Goal: Task Accomplishment & Management: Complete application form

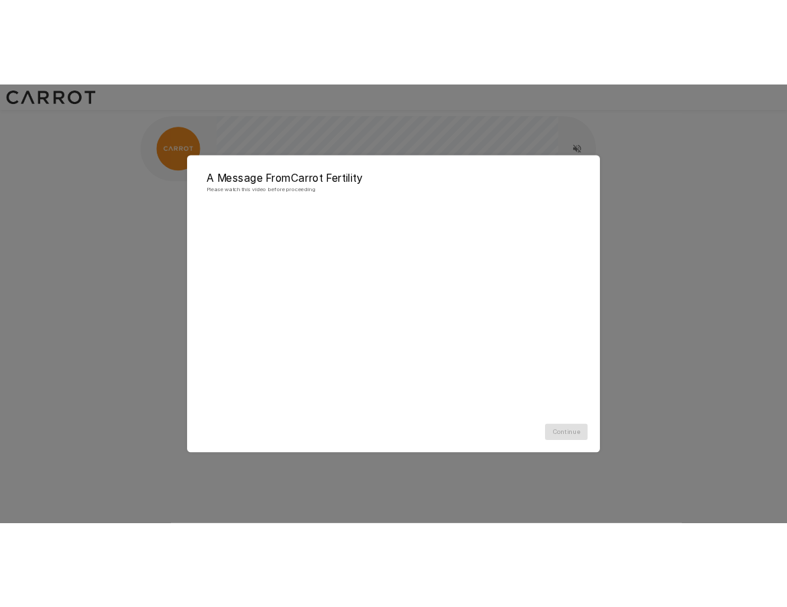
scroll to position [1, 0]
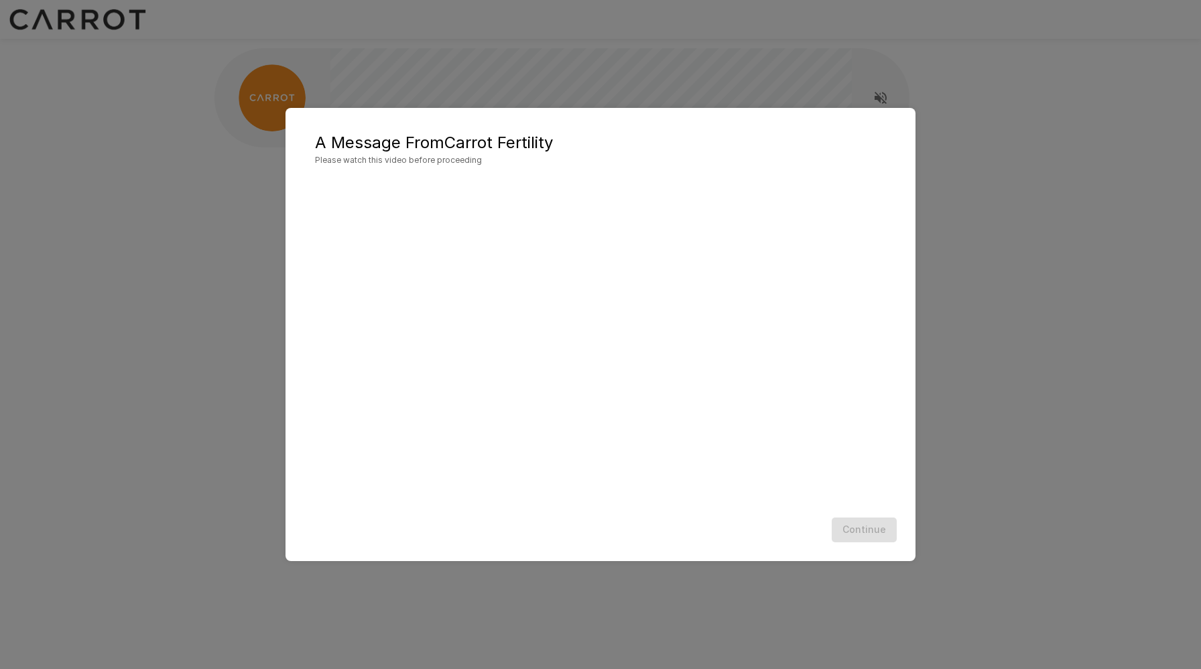
click at [242, 345] on div "A Message From Carrot Fertility Please watch this video before proceeding Conti…" at bounding box center [600, 334] width 1201 height 669
click at [874, 538] on button "Continue" at bounding box center [864, 530] width 65 height 25
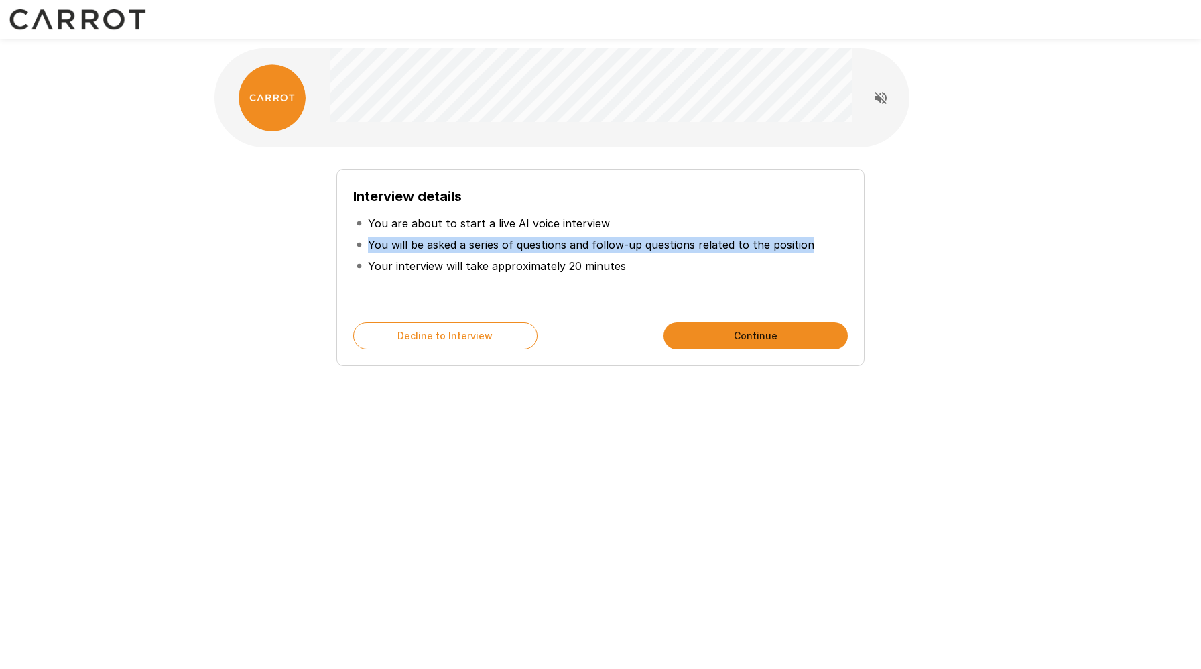
drag, startPoint x: 371, startPoint y: 243, endPoint x: 804, endPoint y: 243, distance: 433.1
click at [804, 243] on li "You will be asked a series of questions and follow-up questions related to the …" at bounding box center [600, 244] width 495 height 21
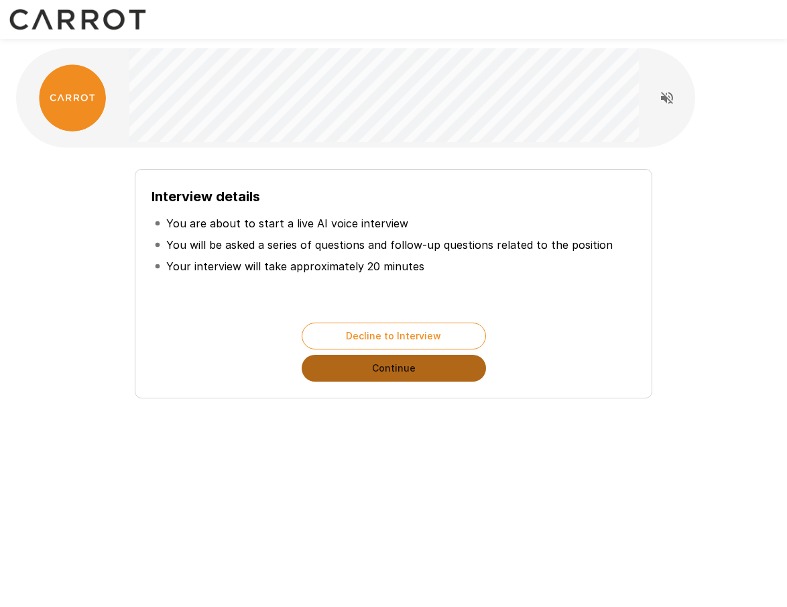
click at [396, 366] on button "Continue" at bounding box center [394, 368] width 184 height 27
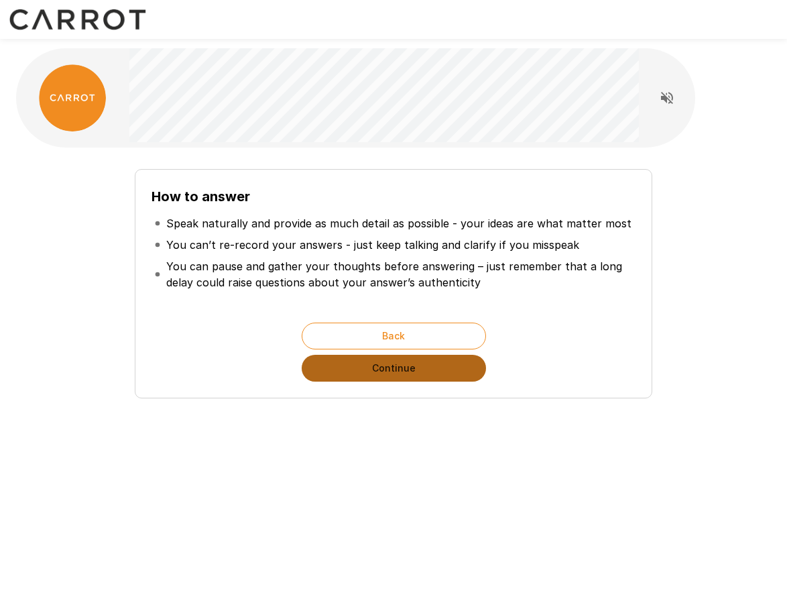
click at [410, 372] on button "Continue" at bounding box center [394, 368] width 184 height 27
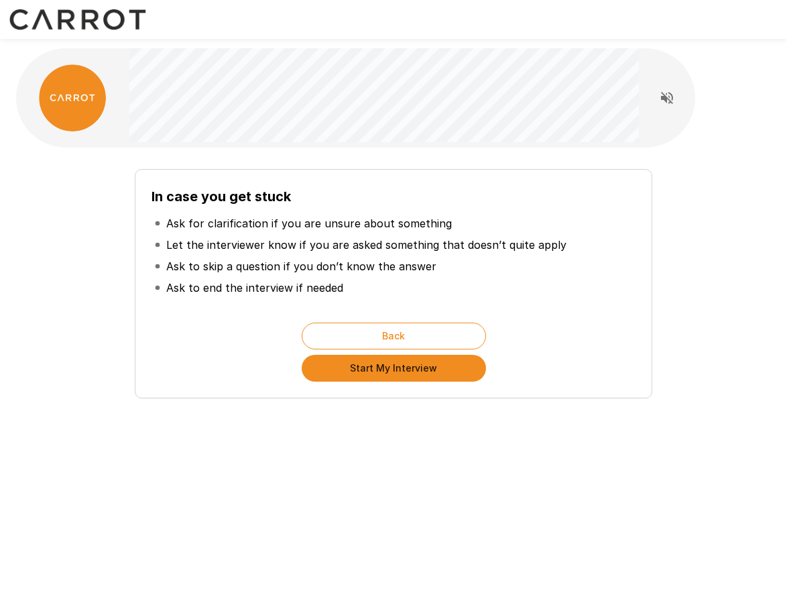
click at [410, 372] on button "Start My Interview" at bounding box center [394, 368] width 184 height 27
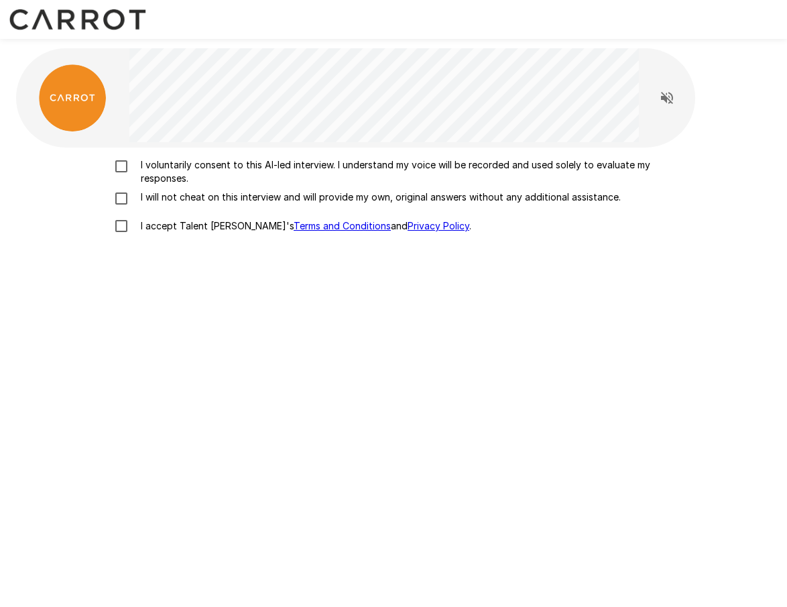
click at [306, 162] on p "I voluntarily consent to this AI-led interview. I understand my voice will be r…" at bounding box center [407, 171] width 544 height 27
click at [287, 190] on p "I will not cheat on this interview and will provide my own, original answers wi…" at bounding box center [377, 196] width 485 height 13
click at [172, 232] on p "I accept Talent Llama's Terms and Conditions and Privacy Policy ." at bounding box center [303, 225] width 336 height 13
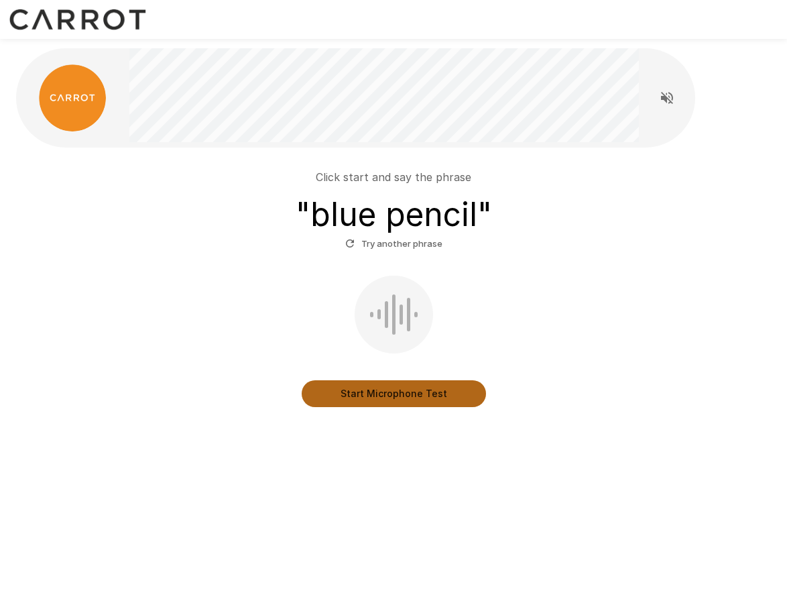
click at [396, 386] on button "Start Microphone Test" at bounding box center [394, 393] width 184 height 27
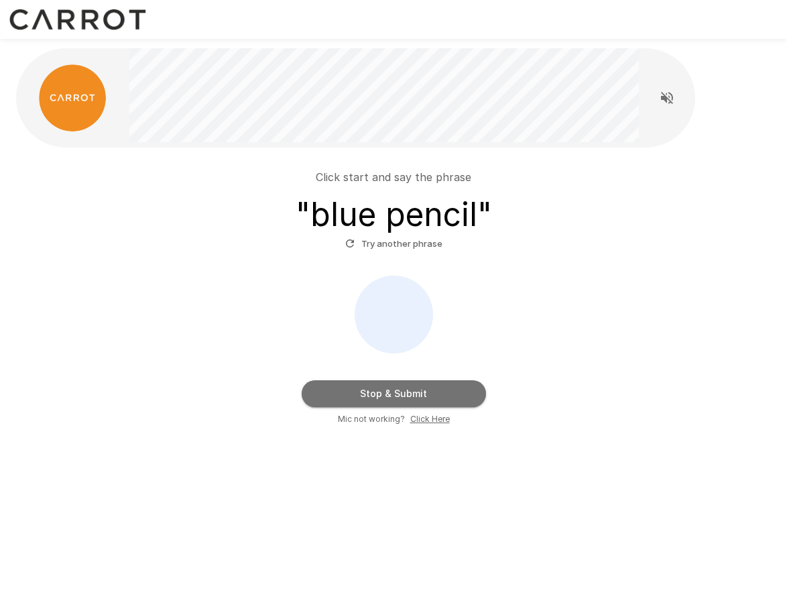
click at [396, 386] on button "Stop & Submit" at bounding box center [394, 393] width 184 height 27
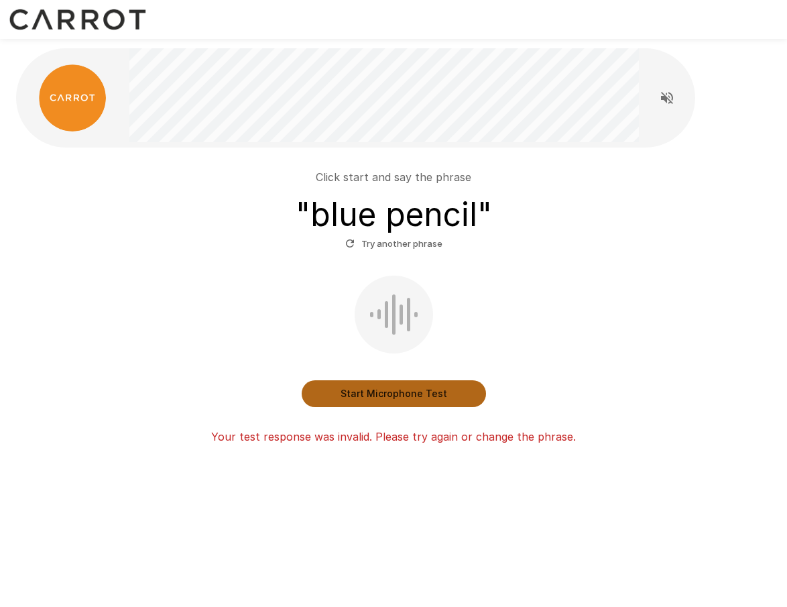
click at [391, 392] on button "Start Microphone Test" at bounding box center [394, 393] width 184 height 27
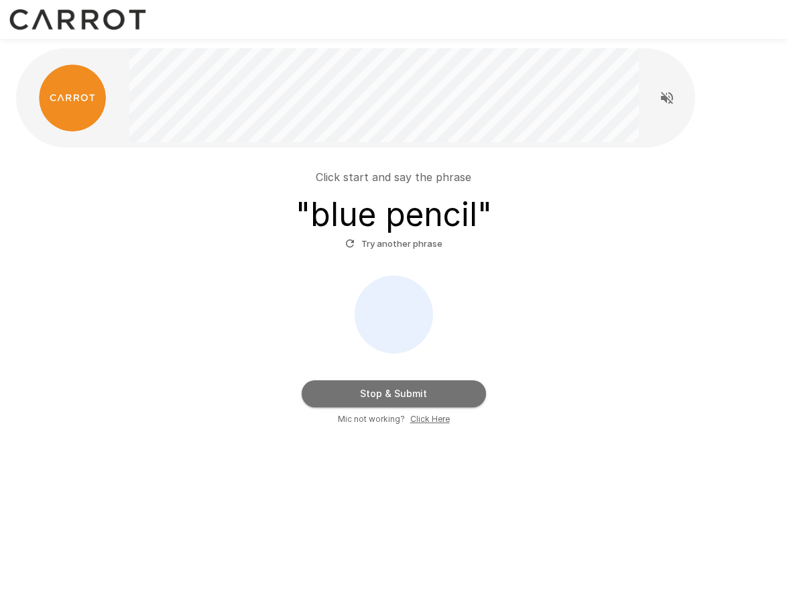
click at [391, 392] on button "Stop & Submit" at bounding box center [394, 393] width 184 height 27
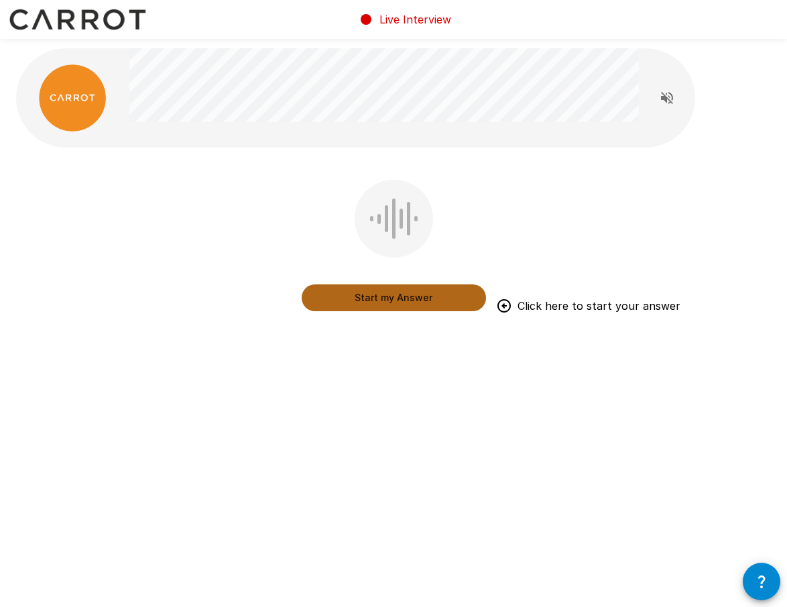
click at [410, 305] on button "Start my Answer" at bounding box center [394, 297] width 184 height 27
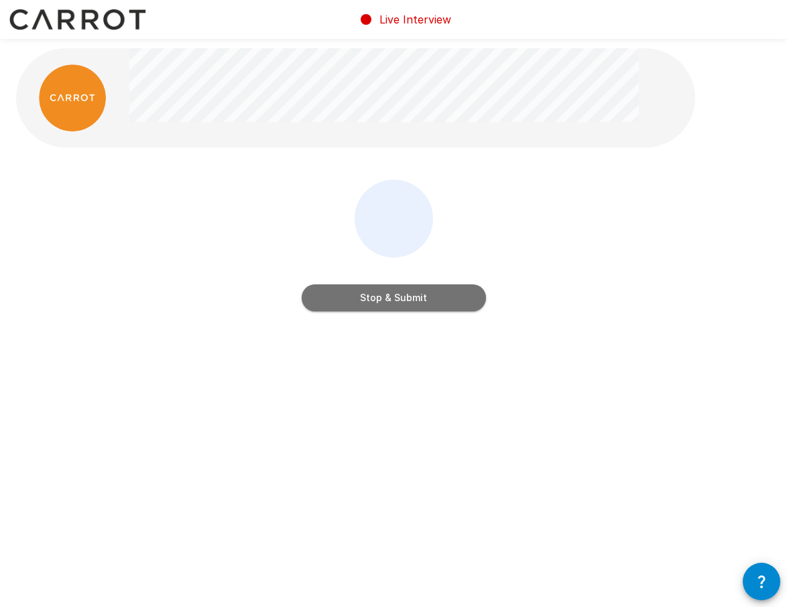
click at [410, 305] on button "Stop & Submit" at bounding box center [394, 297] width 184 height 27
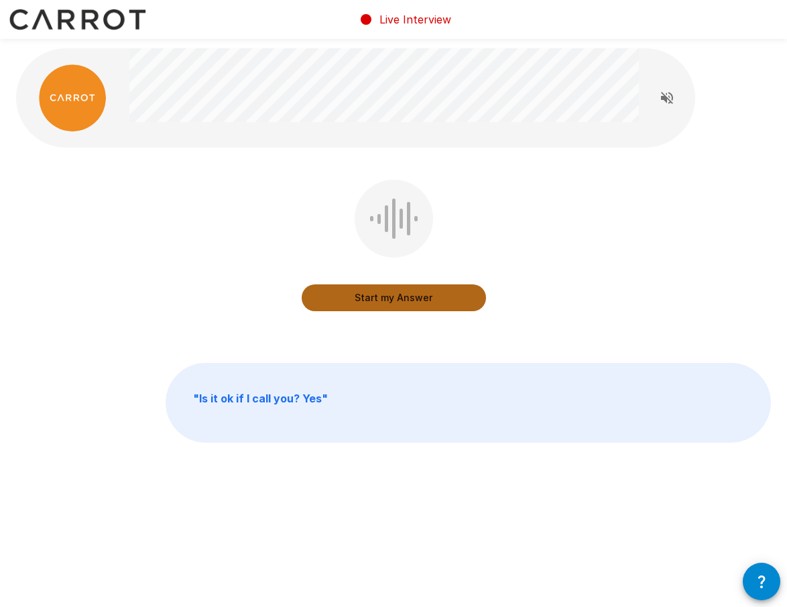
click at [410, 305] on button "Start my Answer" at bounding box center [394, 297] width 184 height 27
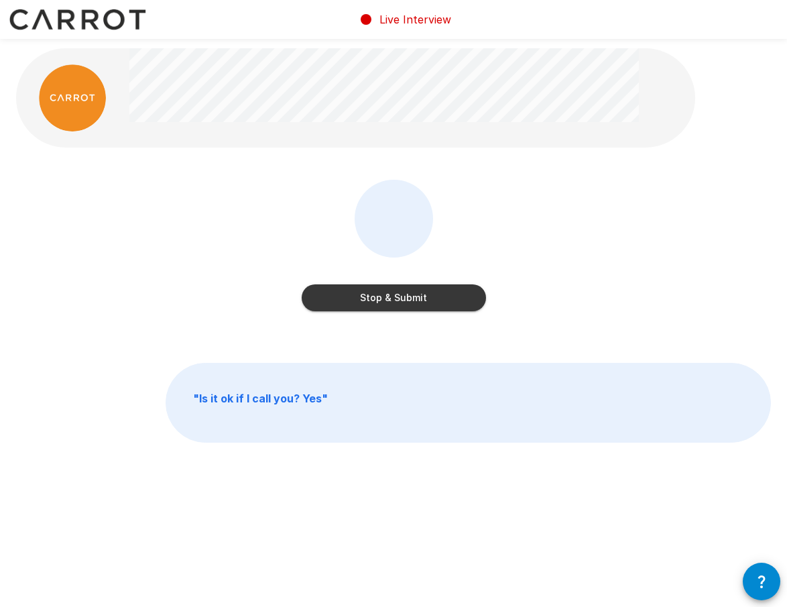
click at [410, 305] on button "Stop & Submit" at bounding box center [394, 297] width 184 height 27
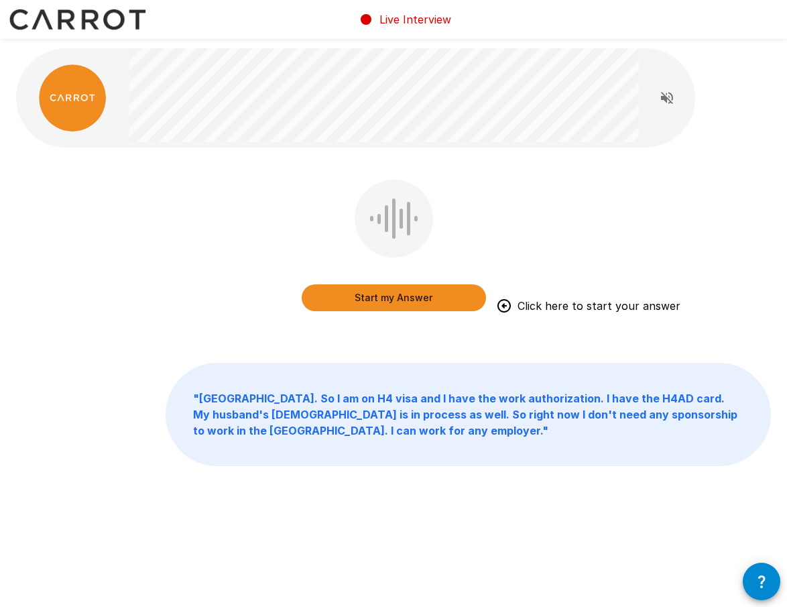
click at [386, 299] on button "Start my Answer" at bounding box center [394, 297] width 184 height 27
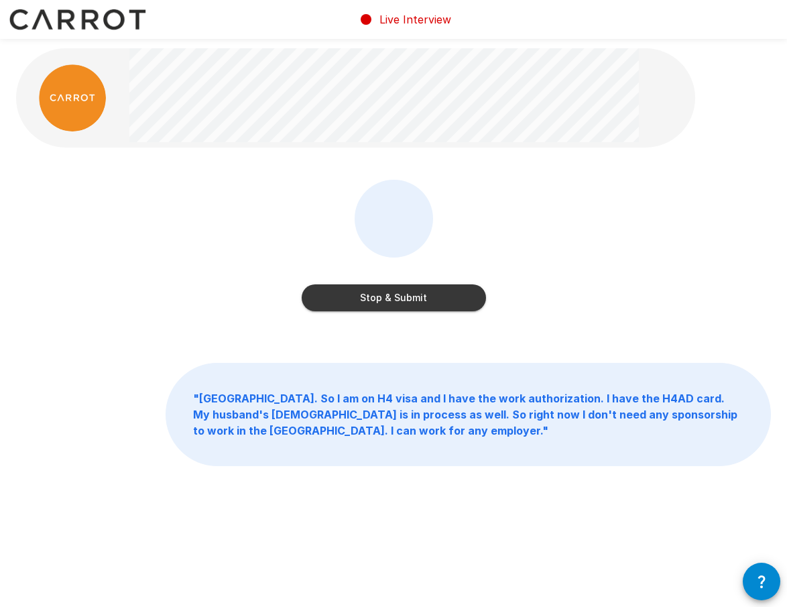
click at [402, 298] on button "Stop & Submit" at bounding box center [394, 297] width 184 height 27
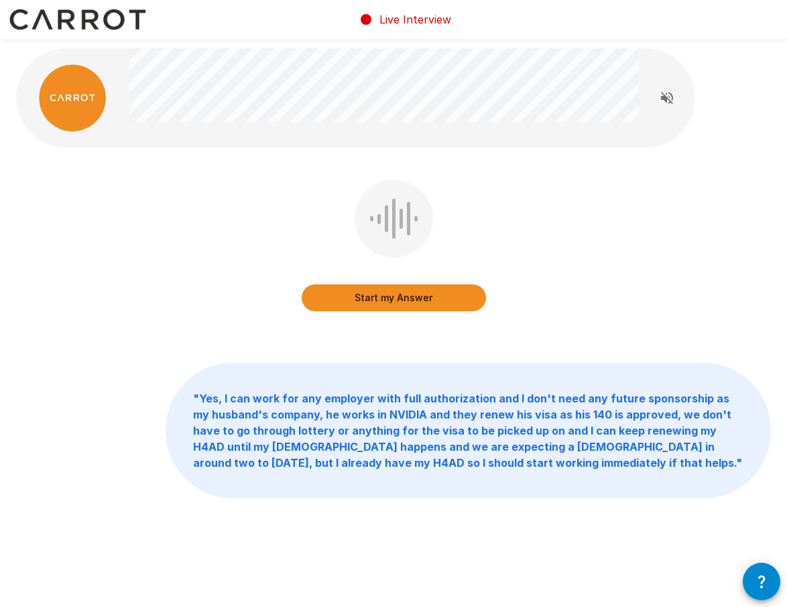
click at [402, 298] on button "Start my Answer" at bounding box center [394, 297] width 184 height 27
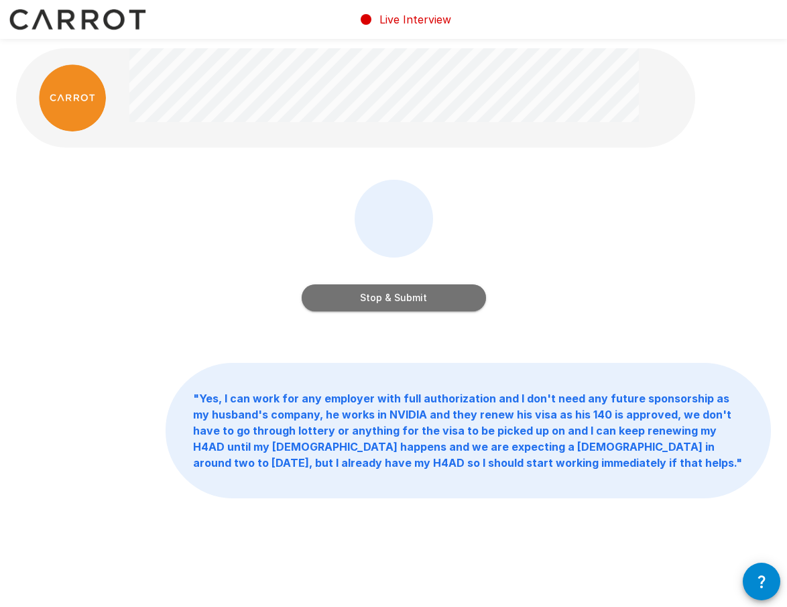
click at [402, 298] on button "Stop & Submit" at bounding box center [394, 297] width 184 height 27
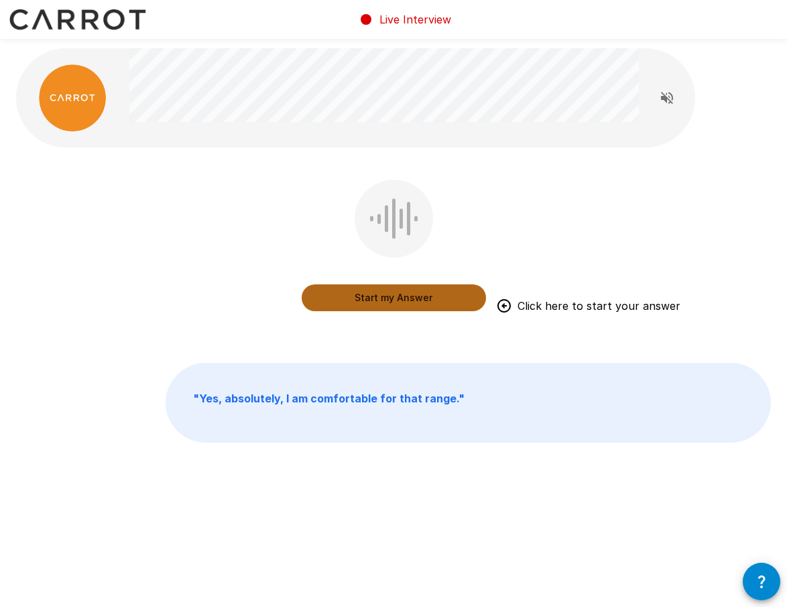
click at [394, 295] on button "Start my Answer" at bounding box center [394, 297] width 184 height 27
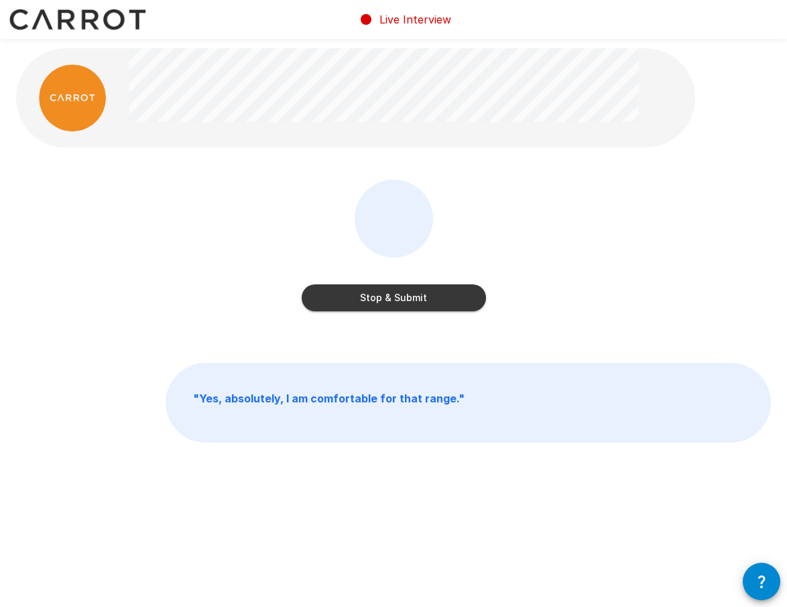
click at [400, 295] on button "Stop & Submit" at bounding box center [394, 297] width 184 height 27
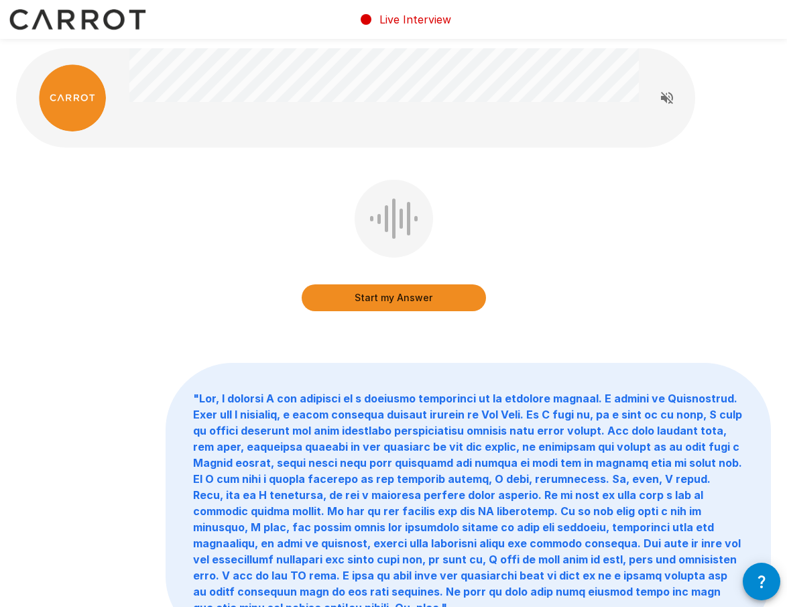
click at [400, 297] on button "Start my Answer" at bounding box center [394, 297] width 184 height 27
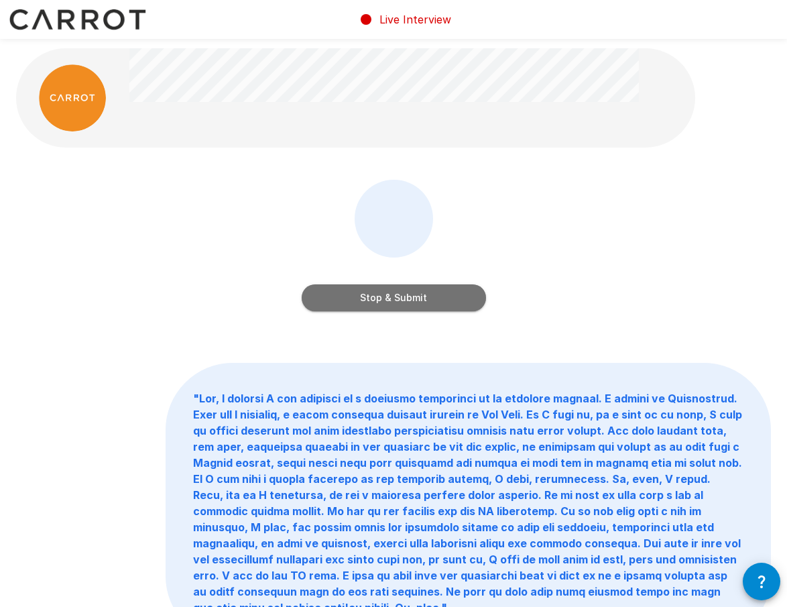
click at [377, 284] on button "Stop & Submit" at bounding box center [394, 297] width 184 height 27
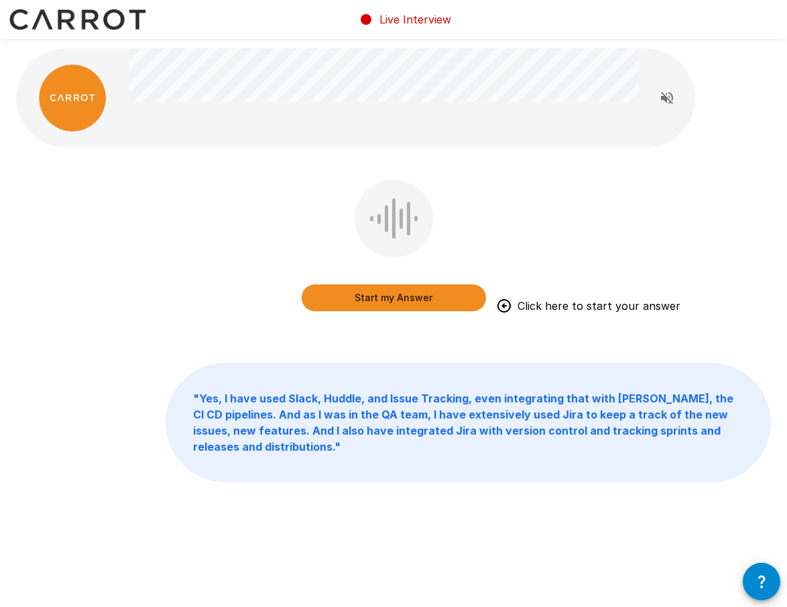
click at [414, 297] on button "Start my Answer" at bounding box center [394, 297] width 184 height 27
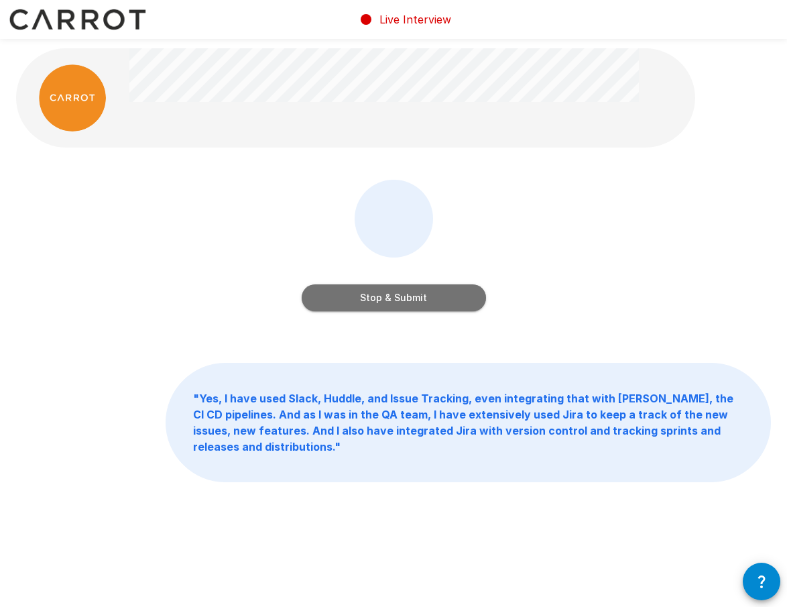
click at [381, 296] on button "Stop & Submit" at bounding box center [394, 297] width 184 height 27
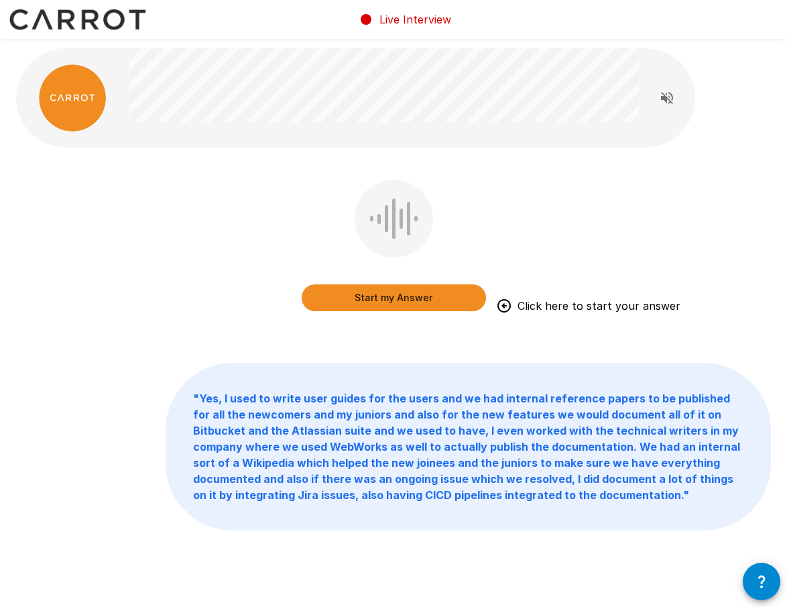
click at [359, 303] on button "Start my Answer" at bounding box center [394, 297] width 184 height 27
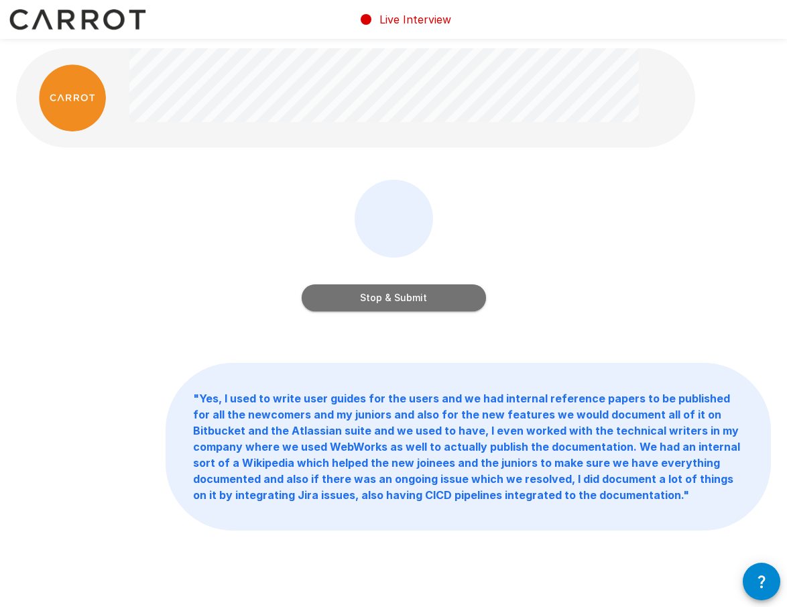
click at [446, 301] on button "Stop & Submit" at bounding box center [394, 297] width 184 height 27
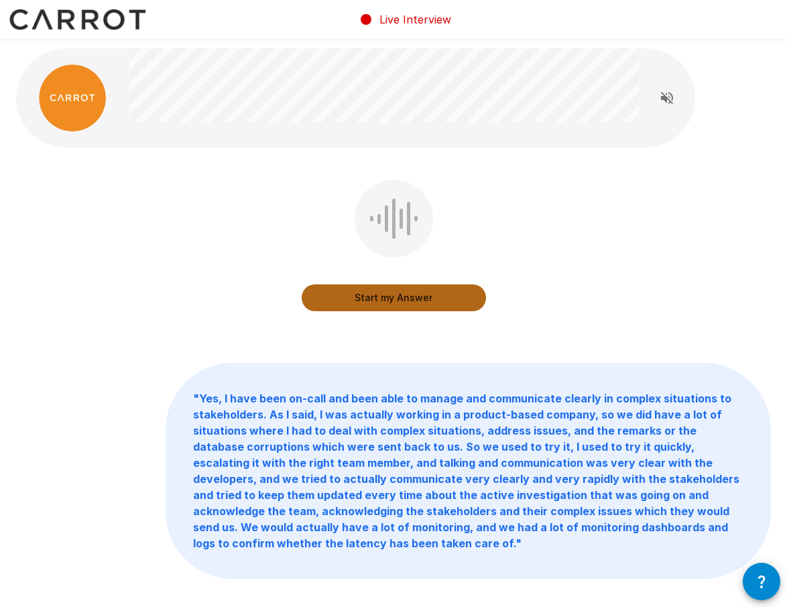
click at [450, 304] on button "Start my Answer" at bounding box center [394, 297] width 184 height 27
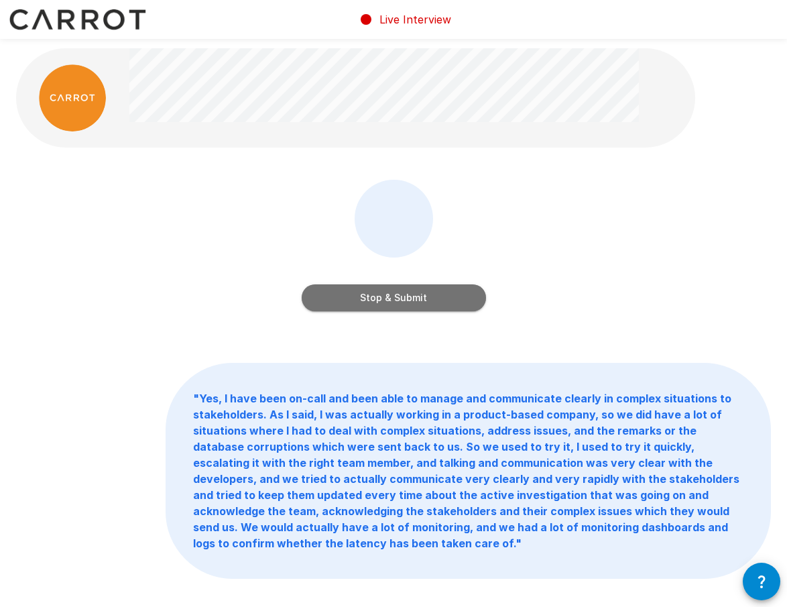
click at [369, 294] on button "Stop & Submit" at bounding box center [394, 297] width 184 height 27
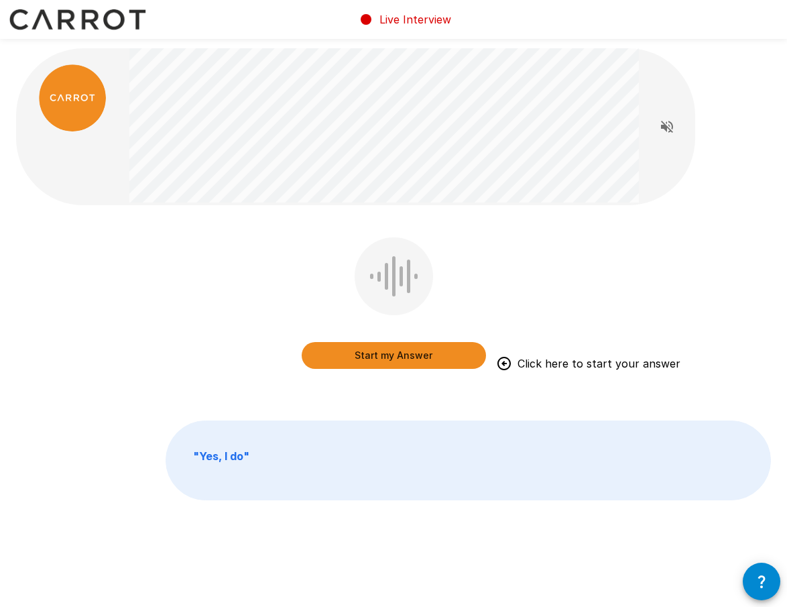
click at [360, 345] on button "Start my Answer" at bounding box center [394, 355] width 184 height 27
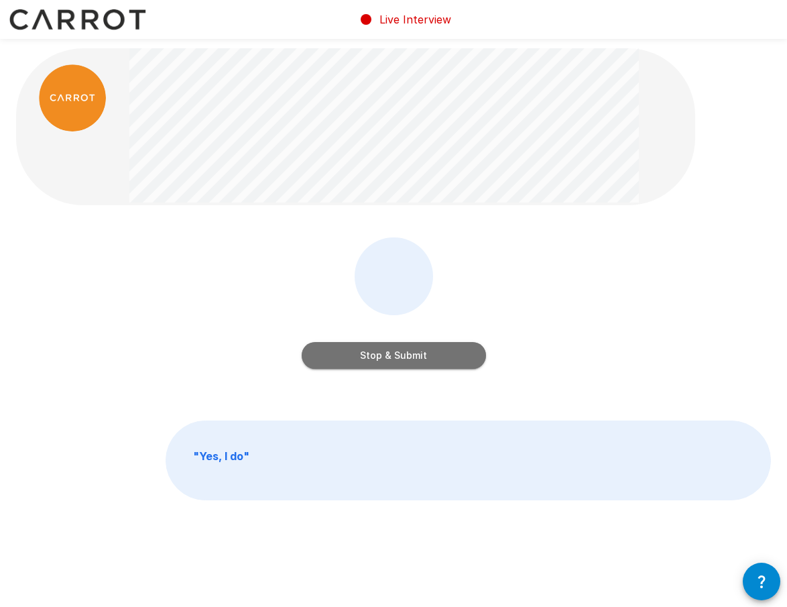
click at [409, 354] on button "Stop & Submit" at bounding box center [394, 355] width 184 height 27
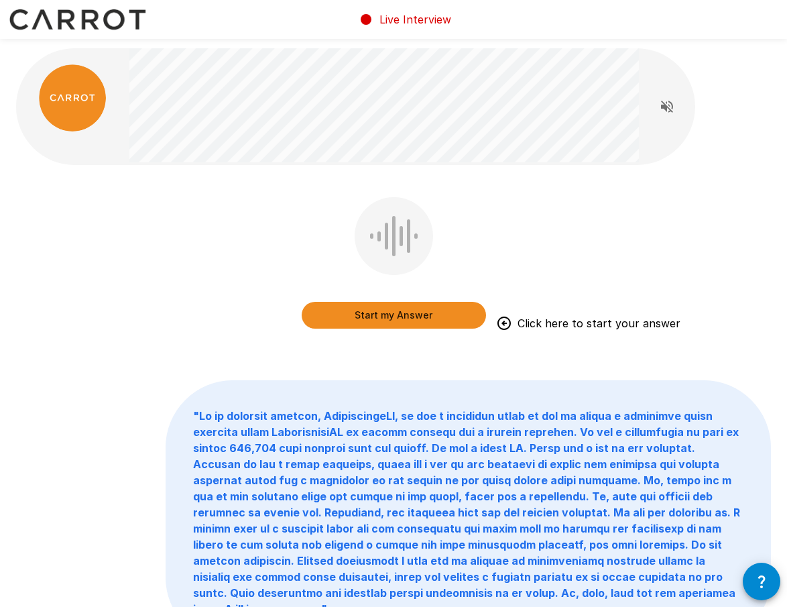
click at [388, 320] on button "Start my Answer" at bounding box center [394, 315] width 184 height 27
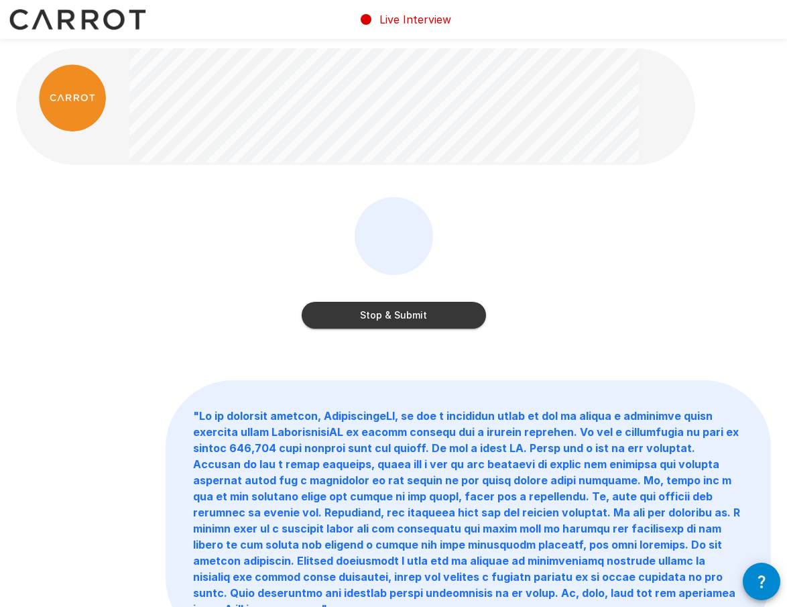
click at [388, 320] on button "Stop & Submit" at bounding box center [394, 315] width 184 height 27
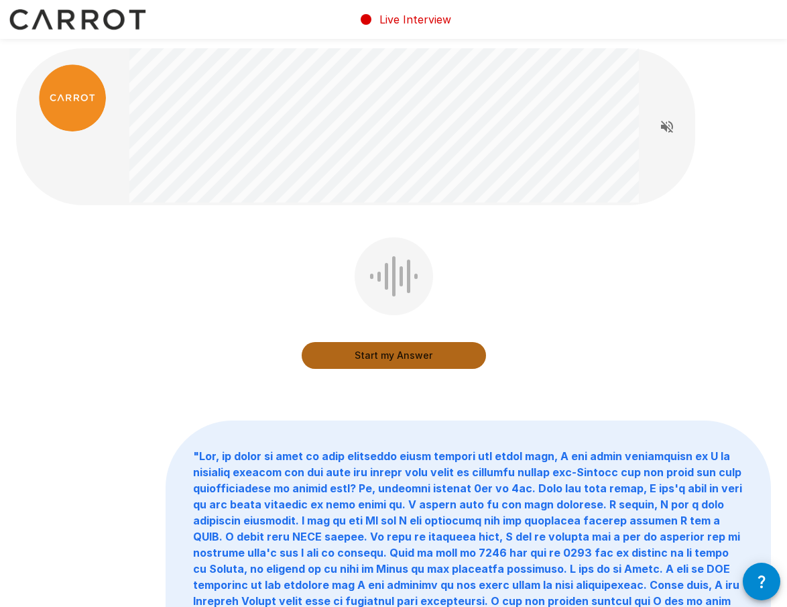
click at [374, 353] on button "Start my Answer" at bounding box center [394, 355] width 184 height 27
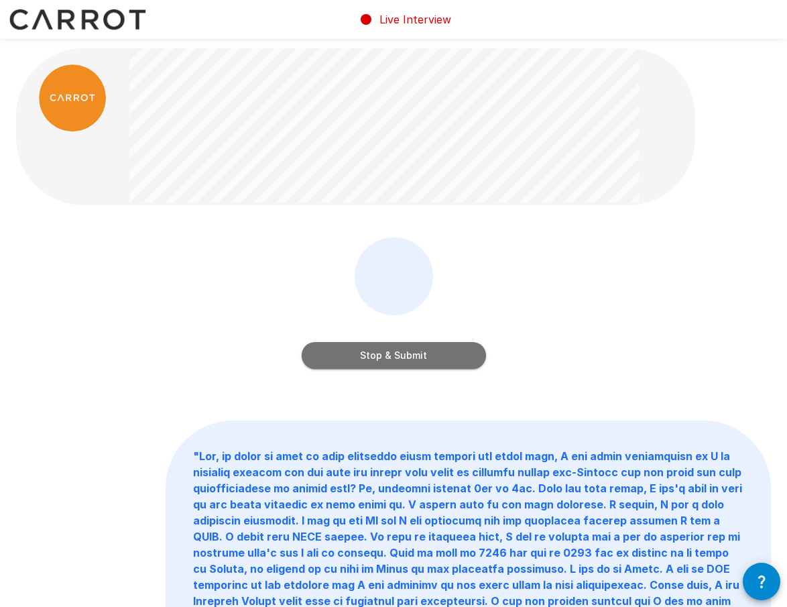
click at [374, 353] on button "Stop & Submit" at bounding box center [394, 355] width 184 height 27
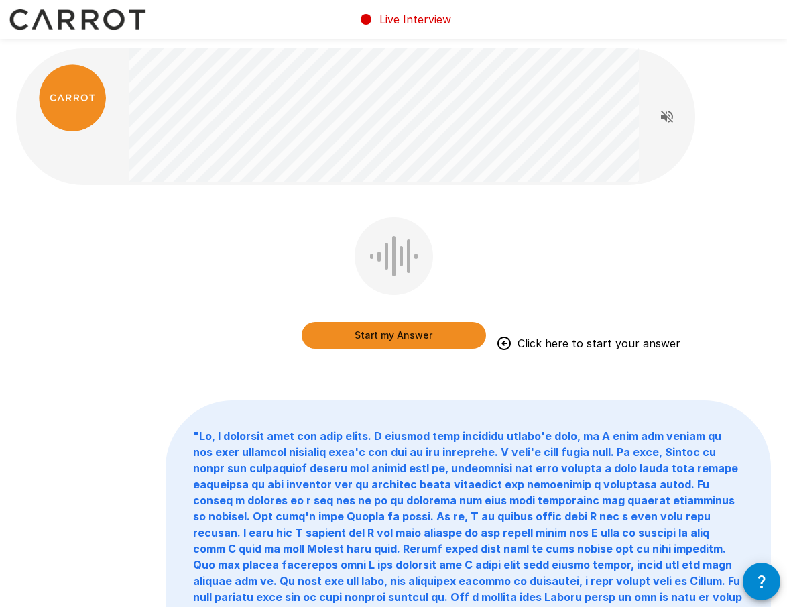
click at [420, 335] on button "Start my Answer" at bounding box center [394, 335] width 184 height 27
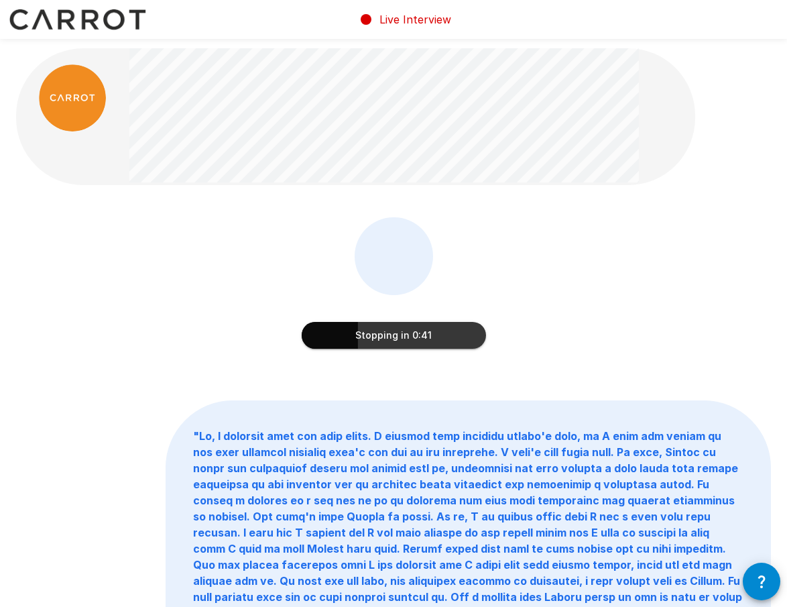
click at [367, 320] on div "Stopping in 0:41" at bounding box center [394, 322] width 184 height 54
click at [367, 338] on button "Stopping in 0:41" at bounding box center [394, 335] width 184 height 27
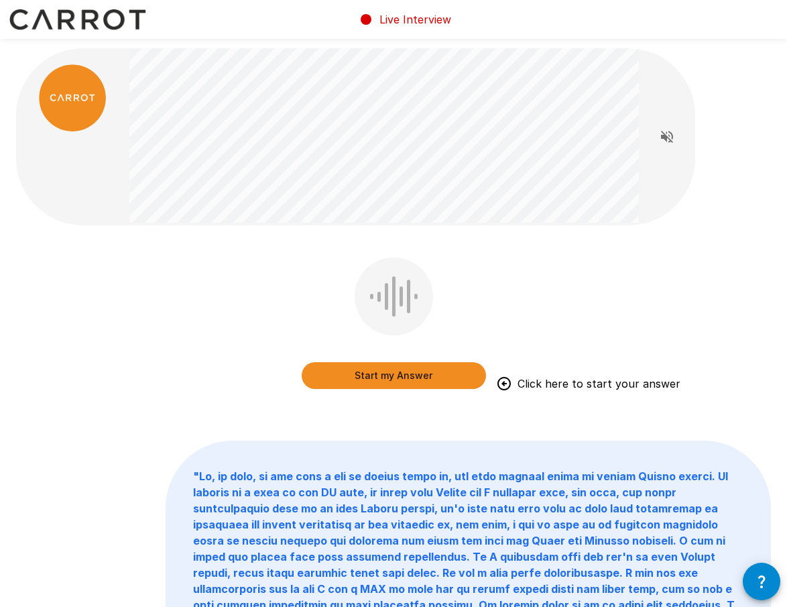
click at [393, 379] on button "Start my Answer" at bounding box center [394, 375] width 184 height 27
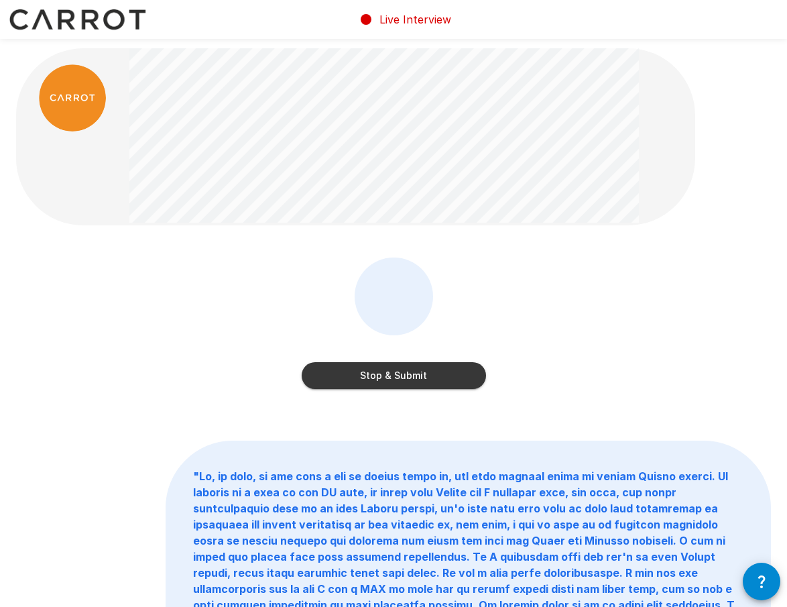
click at [389, 375] on button "Stop & Submit" at bounding box center [394, 375] width 184 height 27
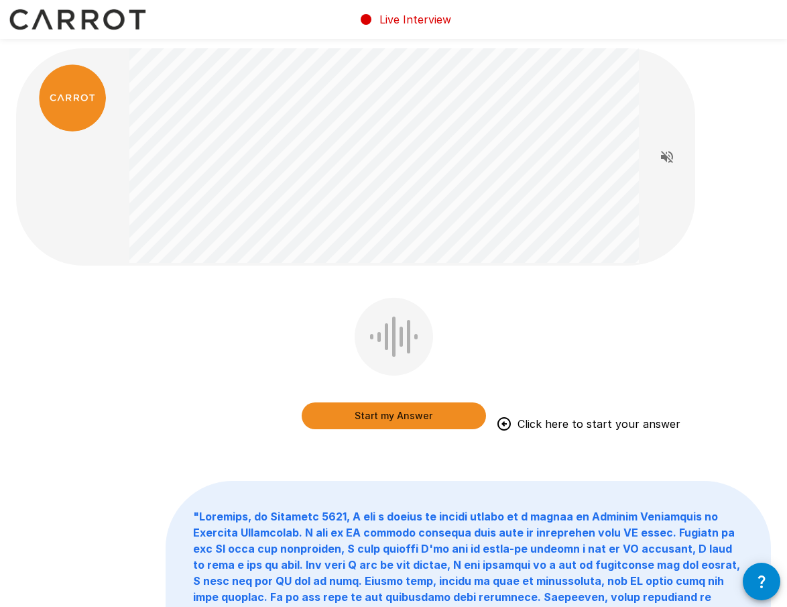
click at [398, 413] on button "Start my Answer" at bounding box center [394, 415] width 184 height 27
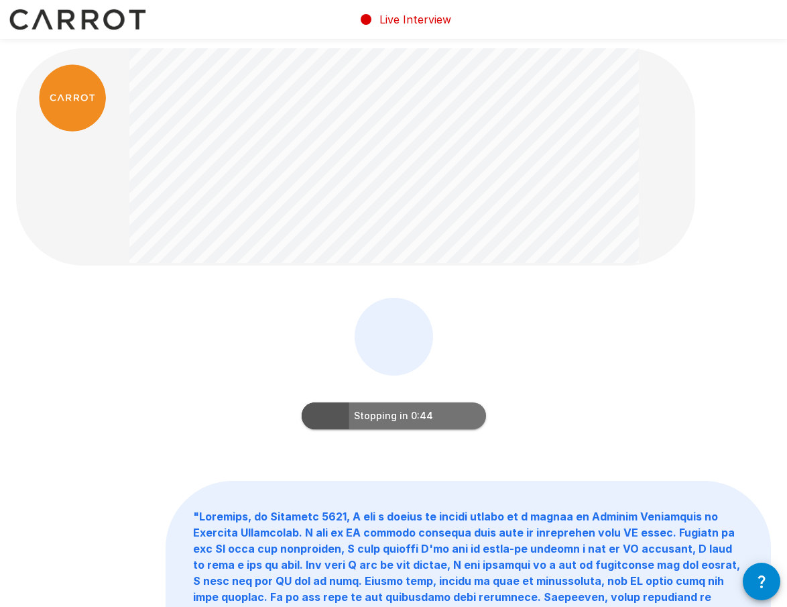
click at [381, 409] on button "Stopping in 0:44" at bounding box center [394, 415] width 184 height 27
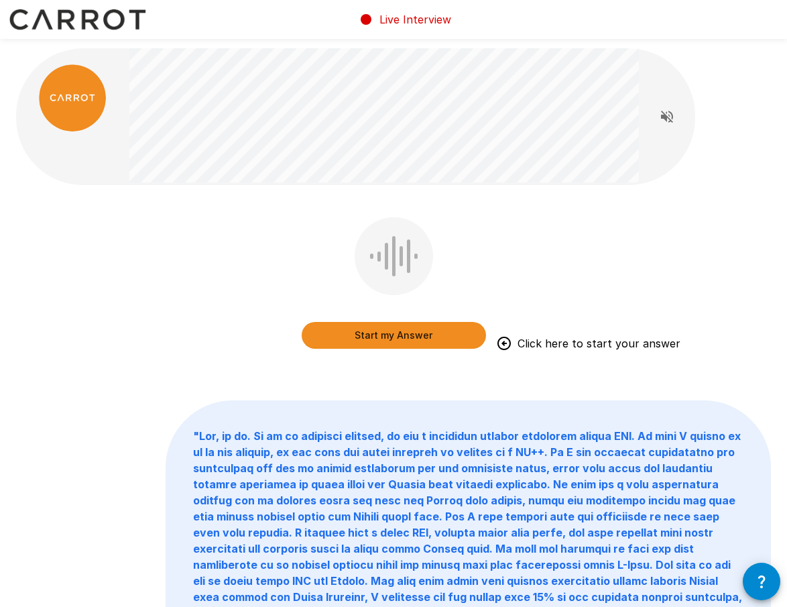
click at [378, 333] on button "Start my Answer" at bounding box center [394, 335] width 184 height 27
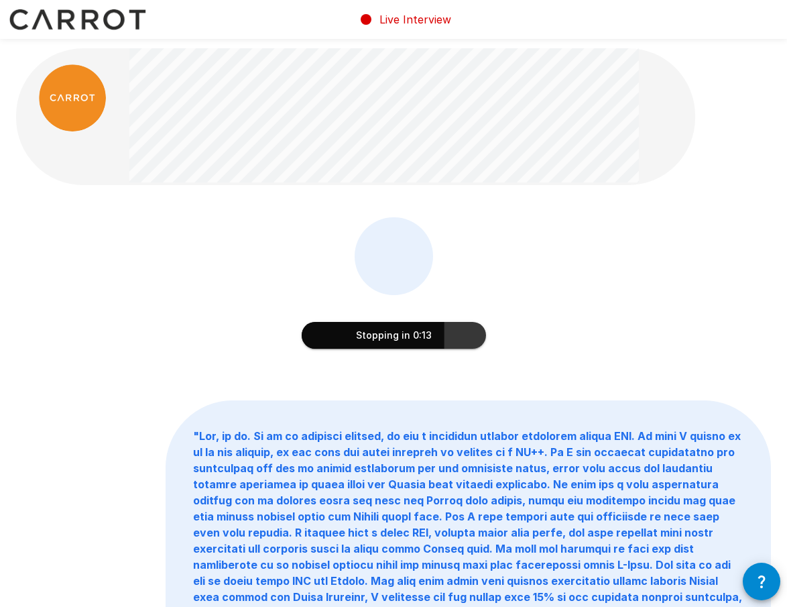
click at [391, 330] on button "Stopping in 0:13" at bounding box center [394, 335] width 184 height 27
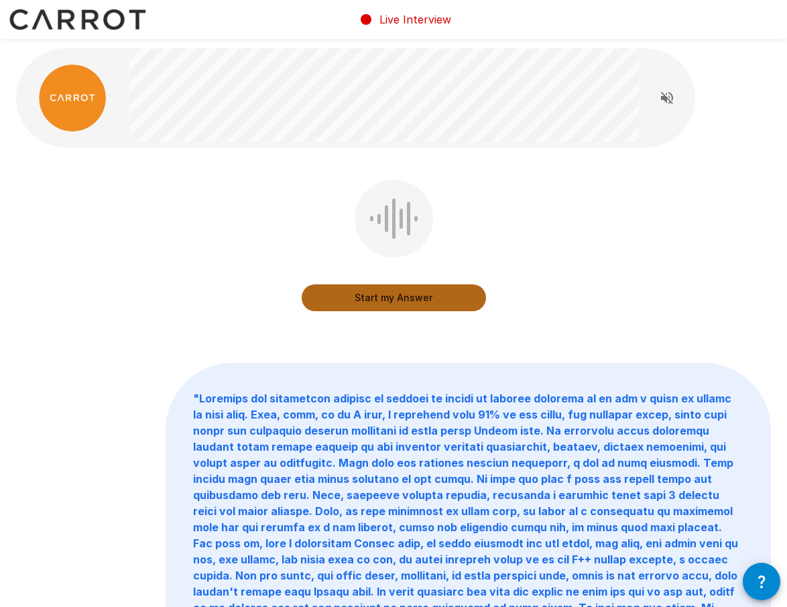
click at [398, 298] on button "Start my Answer" at bounding box center [394, 297] width 184 height 27
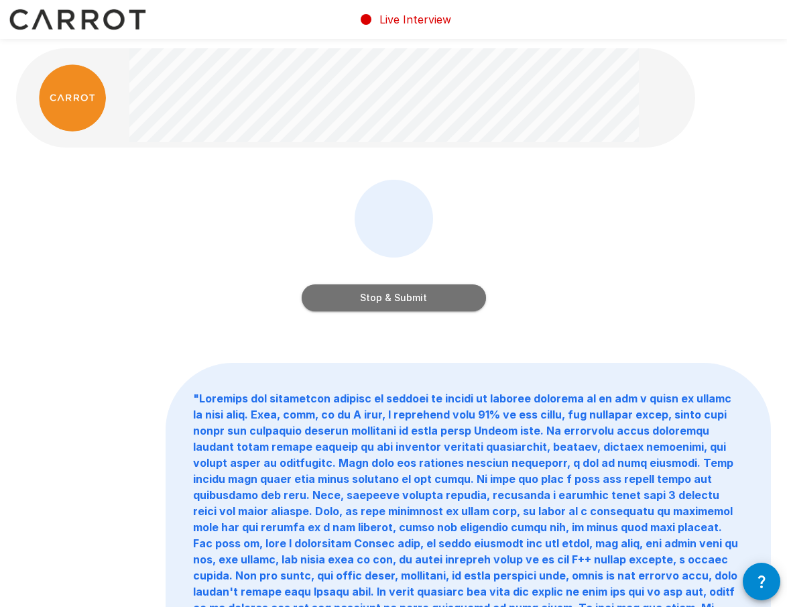
click at [385, 300] on button "Stop & Submit" at bounding box center [394, 297] width 184 height 27
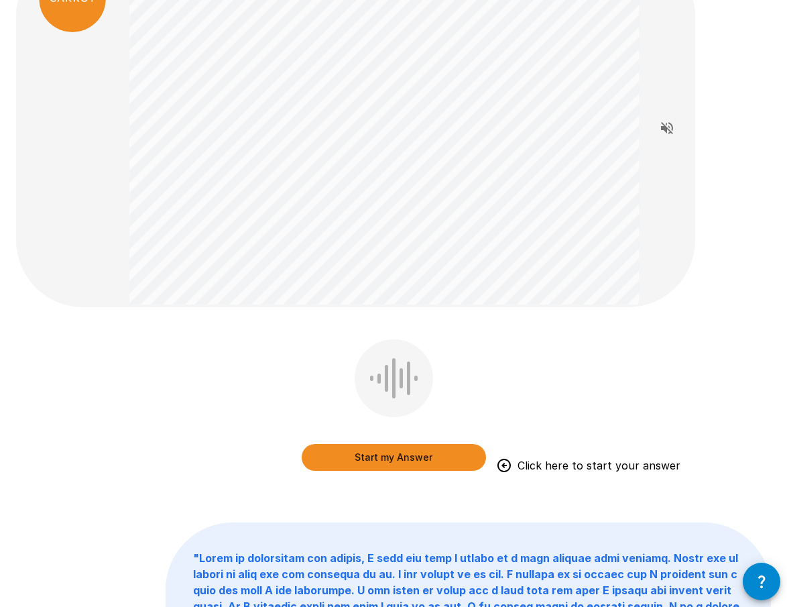
scroll to position [103, 0]
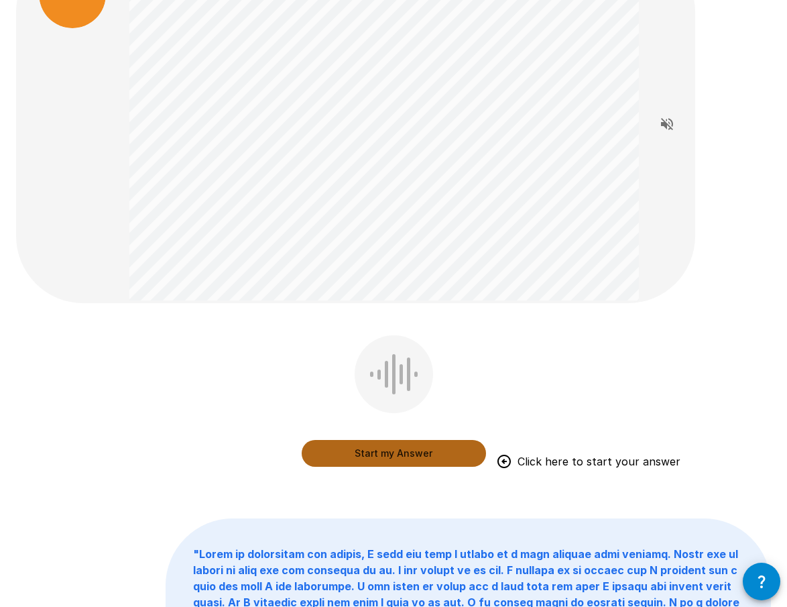
click at [355, 448] on button "Start my Answer" at bounding box center [394, 453] width 184 height 27
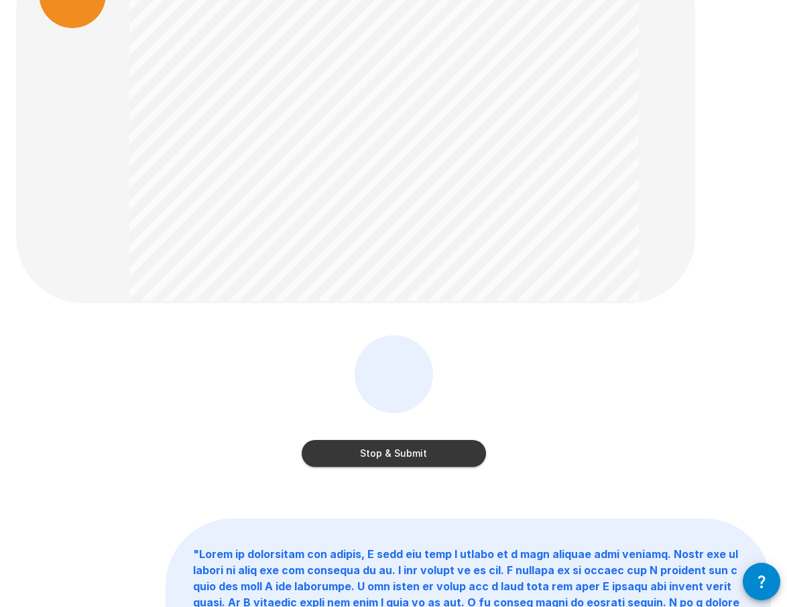
click at [355, 448] on button "Stop & Submit" at bounding box center [394, 453] width 184 height 27
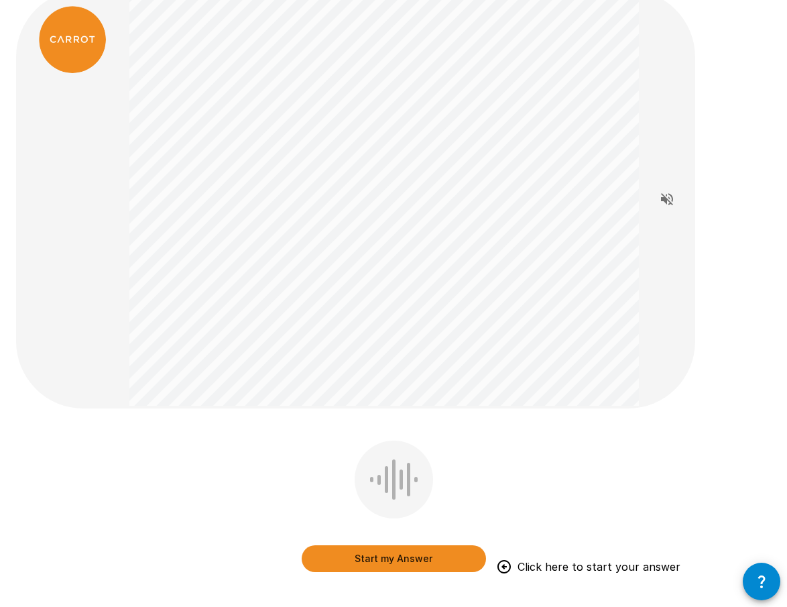
scroll to position [60, 0]
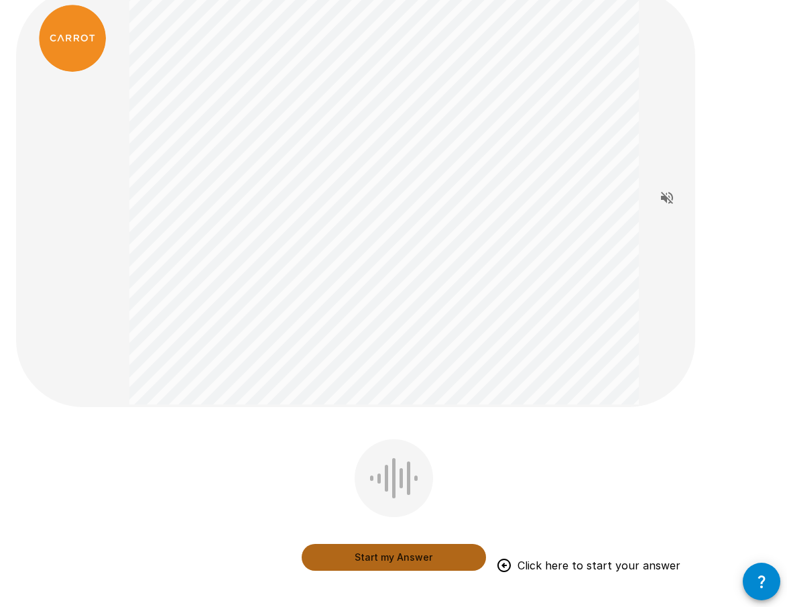
click at [385, 549] on button "Start my Answer" at bounding box center [394, 557] width 184 height 27
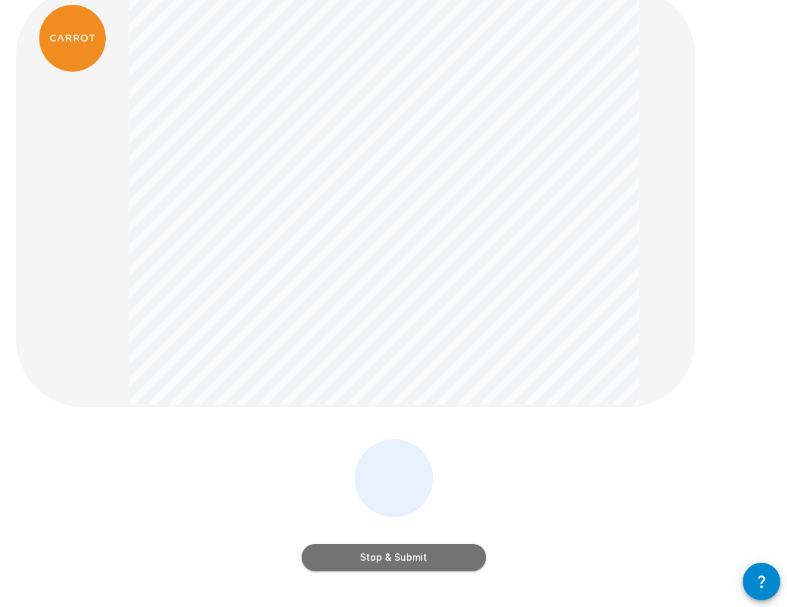
click at [383, 566] on button "Stop & Submit" at bounding box center [394, 557] width 184 height 27
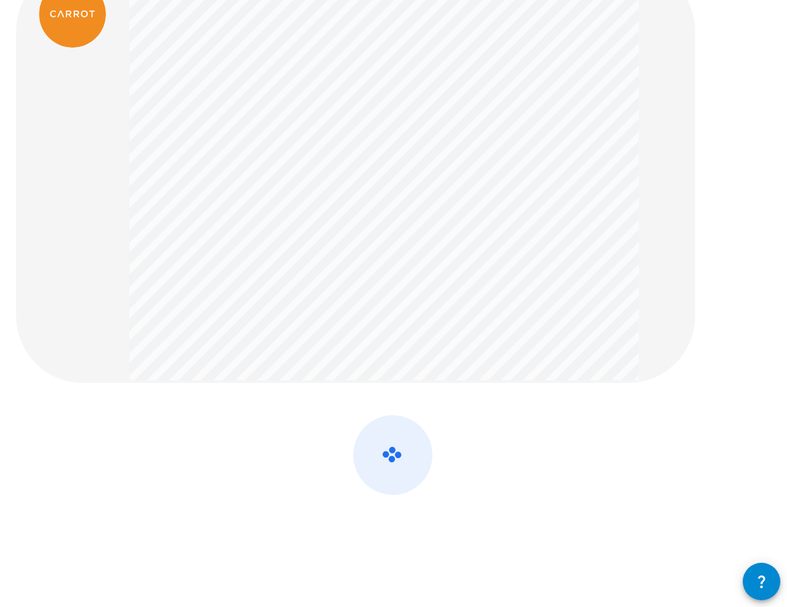
scroll to position [0, 0]
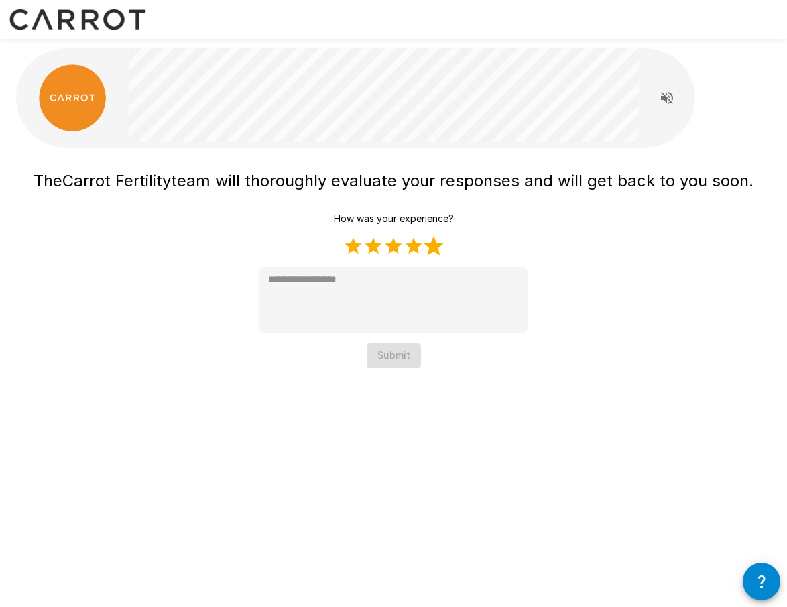
click at [434, 249] on label "5 Stars" at bounding box center [434, 246] width 20 height 20
type textarea "*"
click at [393, 349] on button "Submit" at bounding box center [394, 355] width 54 height 25
